Goal: Communication & Community: Share content

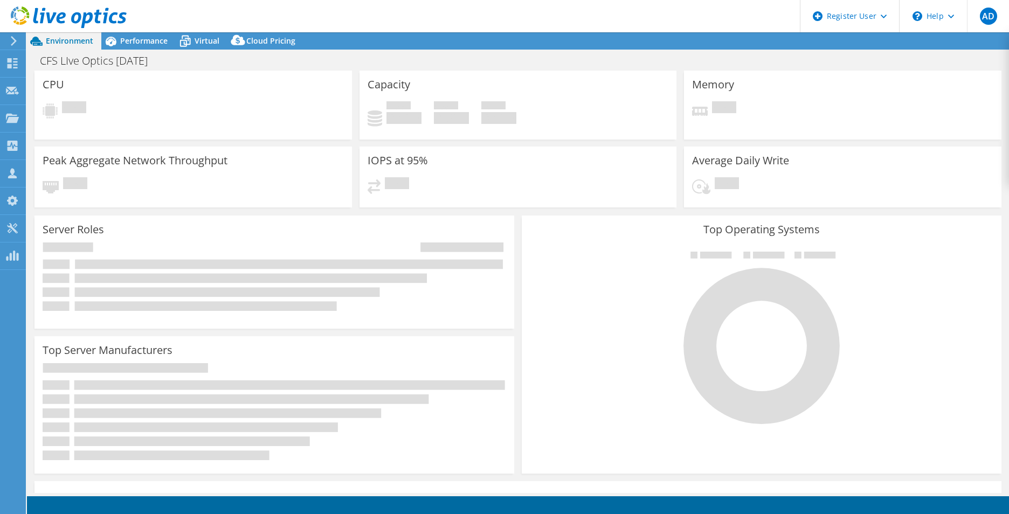
select select "USD"
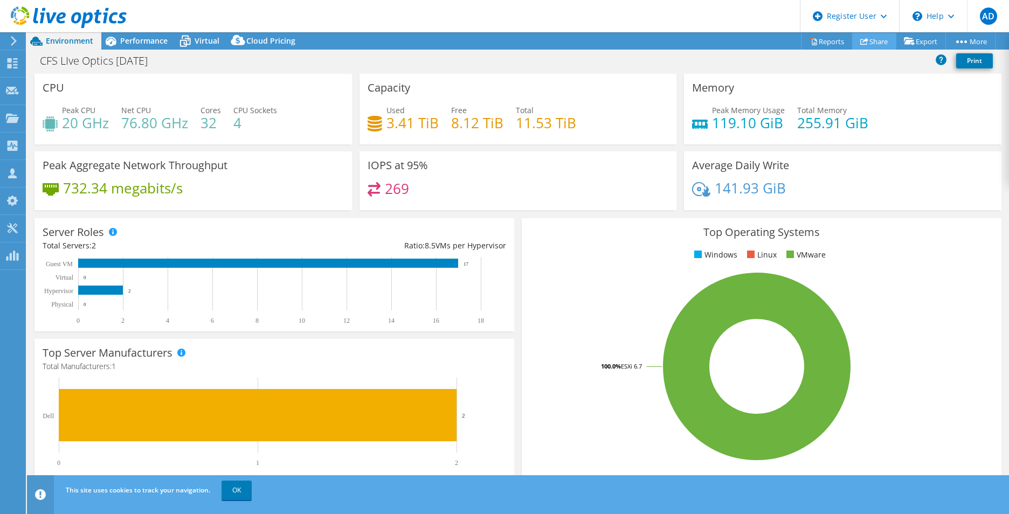
click at [875, 44] on link "Share" at bounding box center [874, 41] width 44 height 17
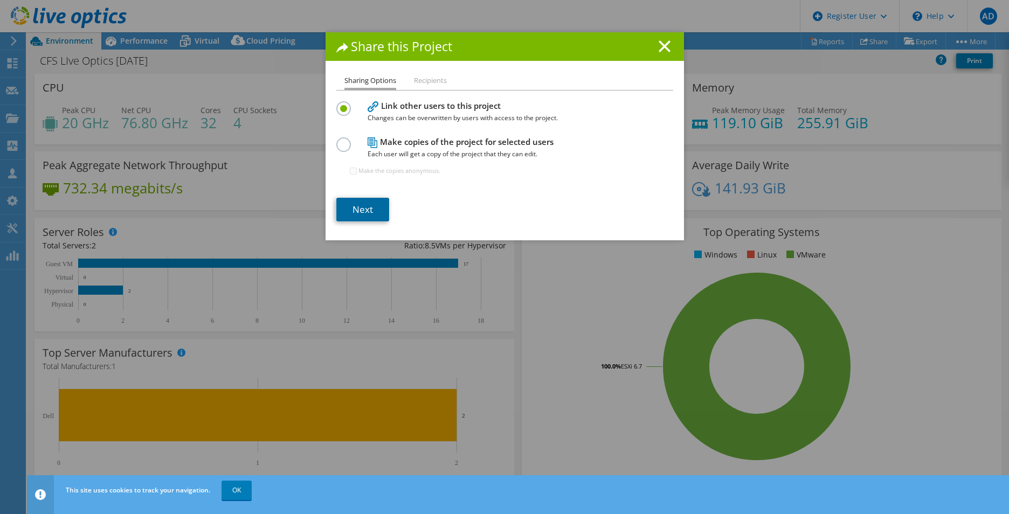
drag, startPoint x: 353, startPoint y: 210, endPoint x: 367, endPoint y: 206, distance: 15.0
click at [353, 210] on link "Next" at bounding box center [362, 210] width 53 height 24
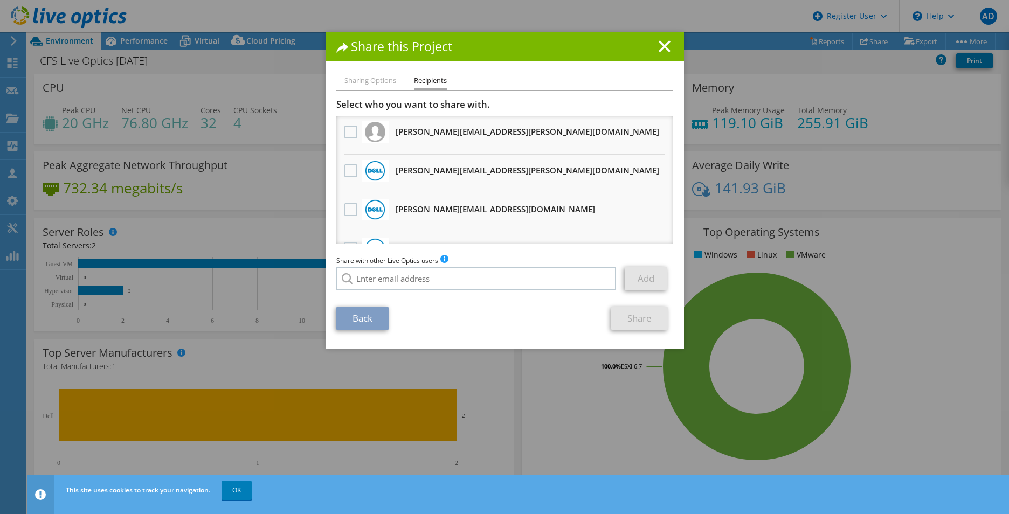
click at [372, 177] on img at bounding box center [375, 171] width 20 height 20
click at [347, 177] on label at bounding box center [352, 170] width 16 height 13
click at [0, 0] on input "checkbox" at bounding box center [0, 0] width 0 height 0
click at [640, 314] on link "Share" at bounding box center [639, 319] width 57 height 24
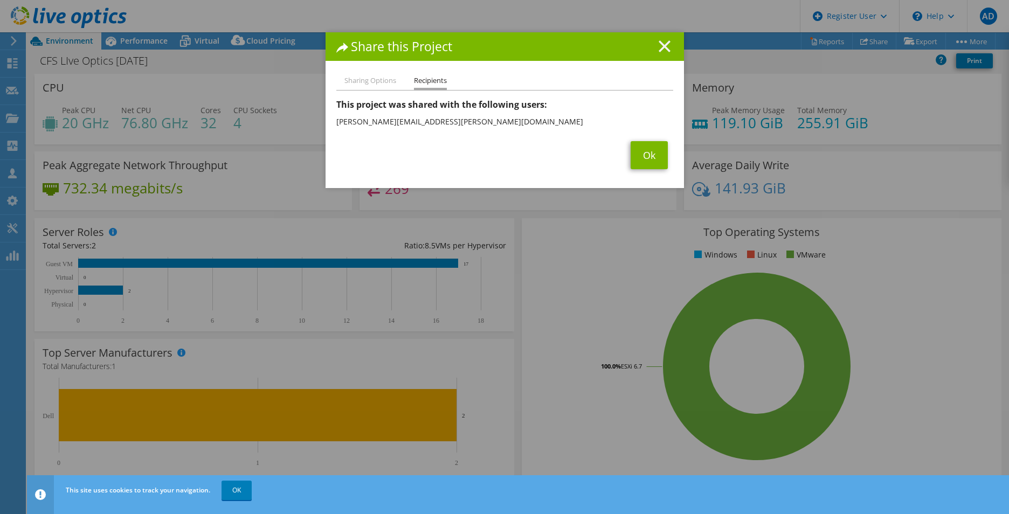
click at [659, 48] on line at bounding box center [664, 46] width 11 height 11
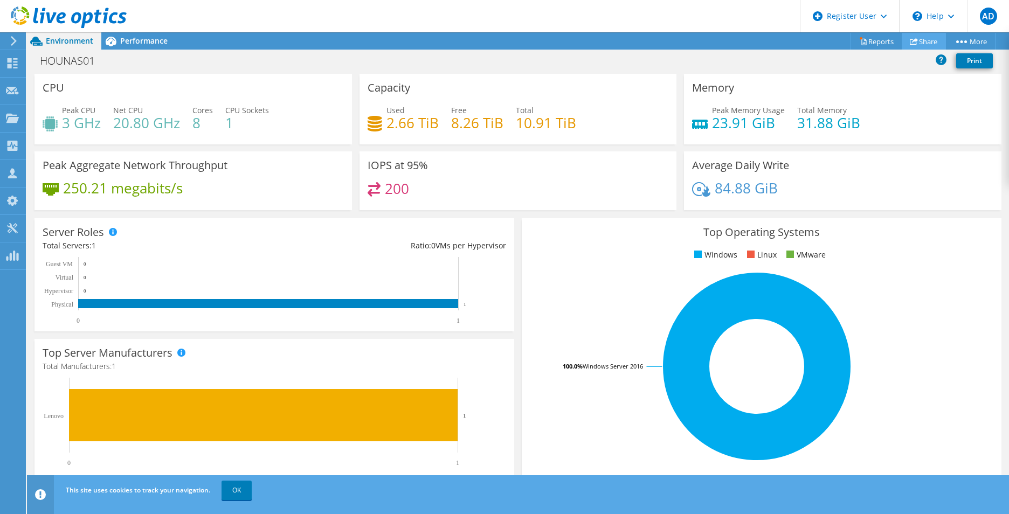
click at [913, 41] on icon at bounding box center [914, 41] width 8 height 8
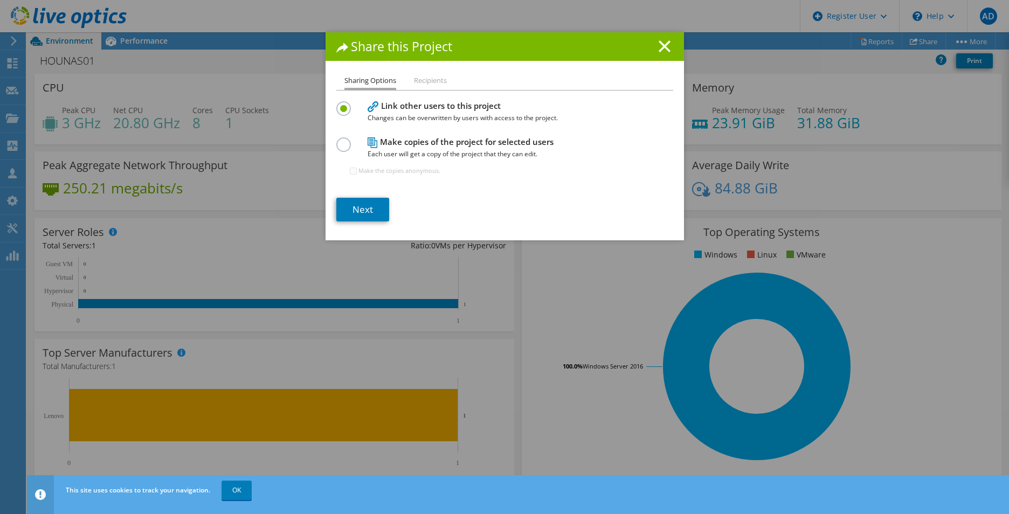
click at [432, 74] on div "Share this Project Sharing Options Recipients Link other users to this project …" at bounding box center [505, 136] width 358 height 208
click at [367, 208] on link "Next" at bounding box center [362, 210] width 53 height 24
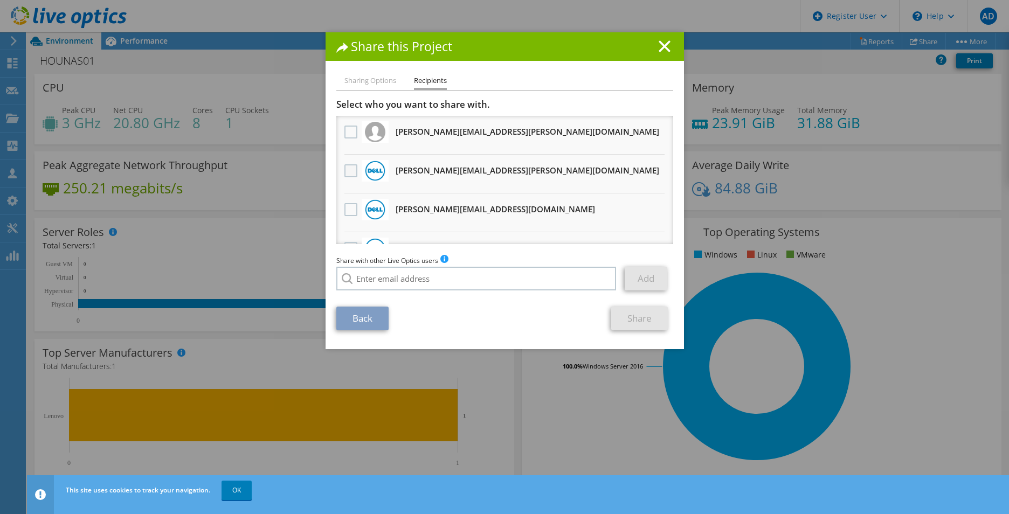
click at [344, 172] on label at bounding box center [352, 170] width 16 height 13
click at [0, 0] on input "checkbox" at bounding box center [0, 0] width 0 height 0
click at [630, 319] on link "Share" at bounding box center [639, 319] width 57 height 24
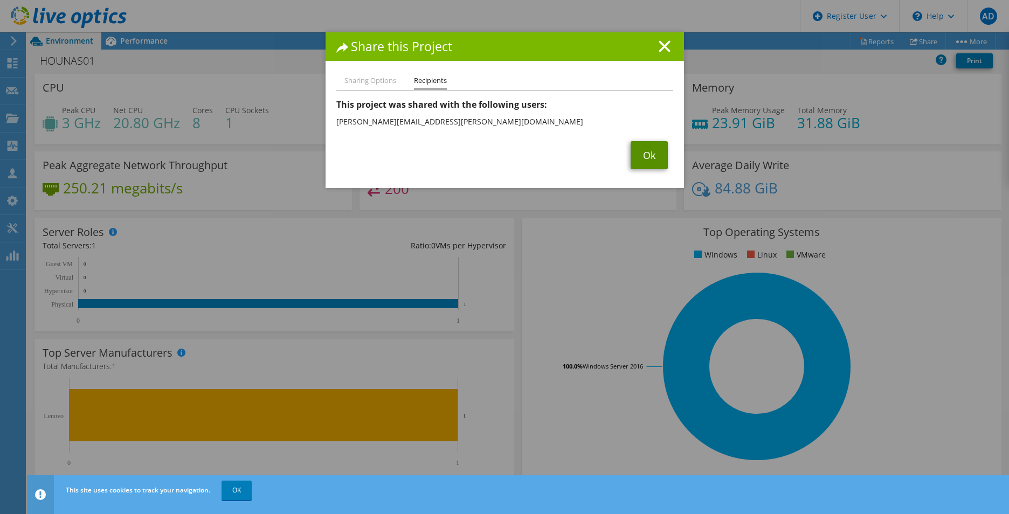
click at [642, 161] on link "Ok" at bounding box center [649, 155] width 37 height 28
